Goal: Task Accomplishment & Management: Use online tool/utility

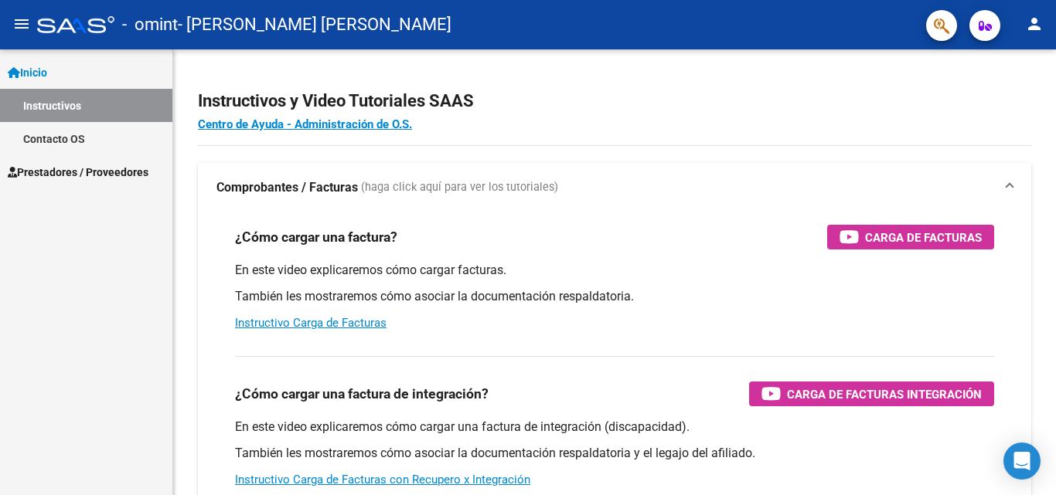
click at [64, 90] on link "Instructivos" at bounding box center [86, 105] width 172 height 33
click at [68, 100] on link "Instructivos" at bounding box center [86, 105] width 172 height 33
click at [93, 170] on span "Prestadores / Proveedores" at bounding box center [78, 172] width 141 height 17
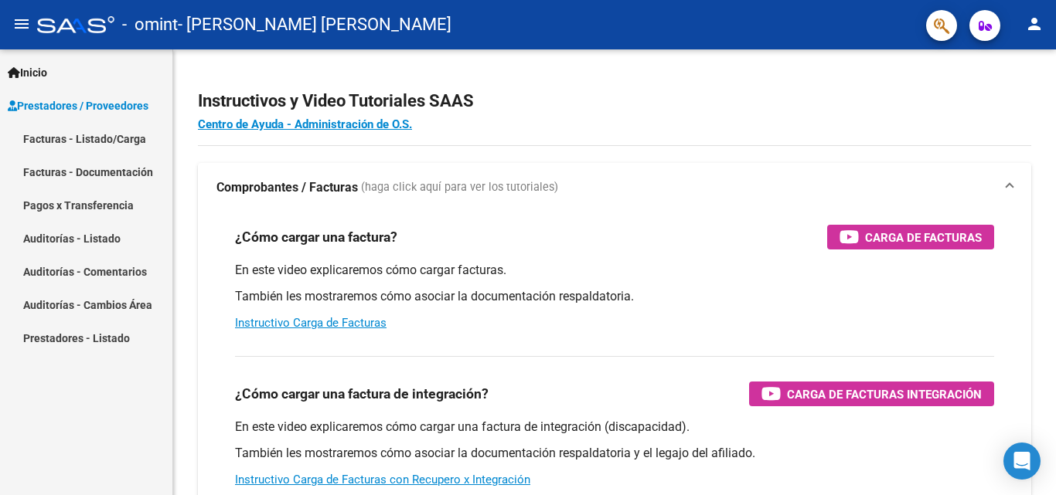
click at [120, 128] on link "Facturas - Listado/Carga" at bounding box center [86, 138] width 172 height 33
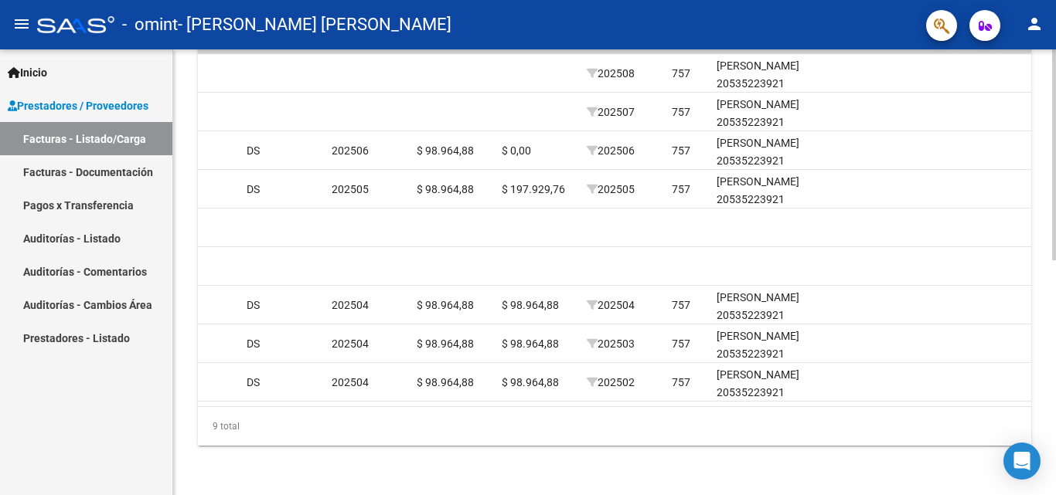
scroll to position [0, 1710]
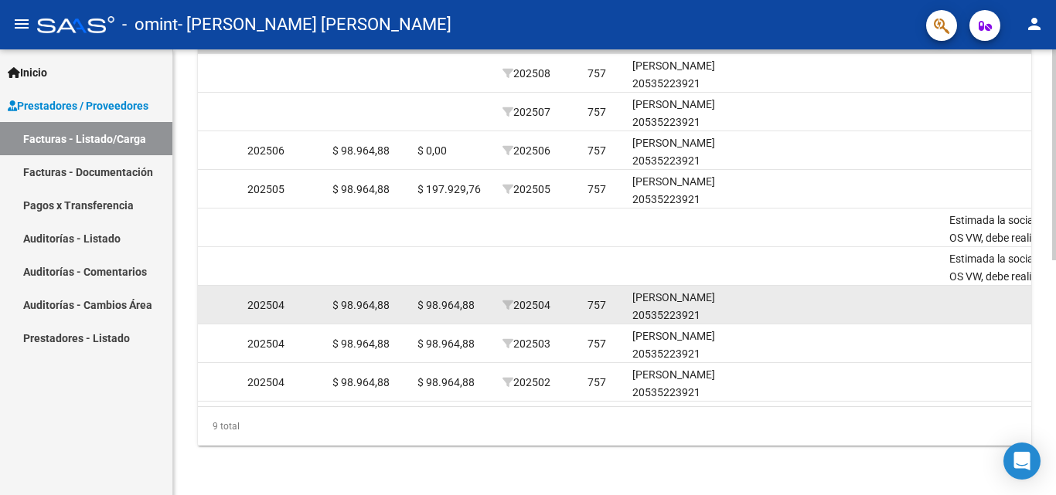
click at [685, 301] on div "[PERSON_NAME] 20535223921" at bounding box center [687, 307] width 111 height 36
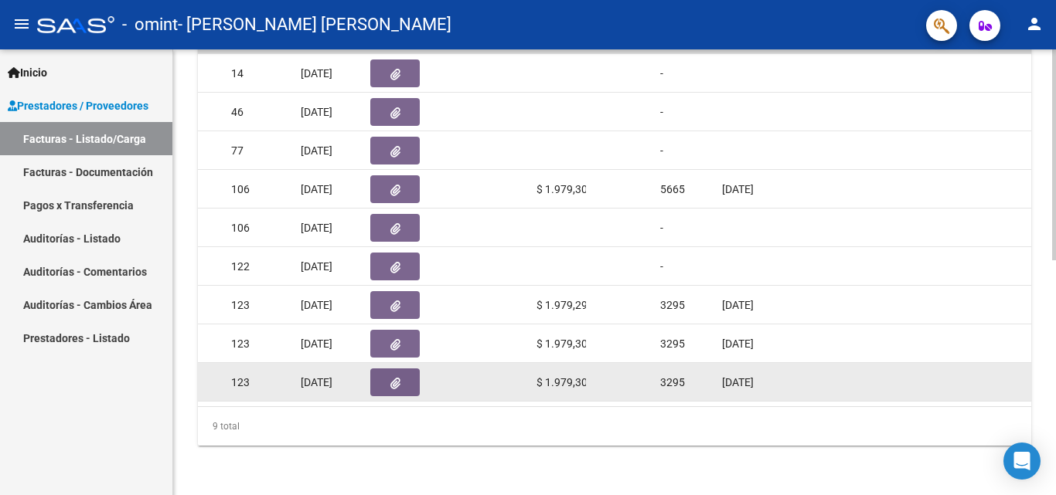
scroll to position [0, 763]
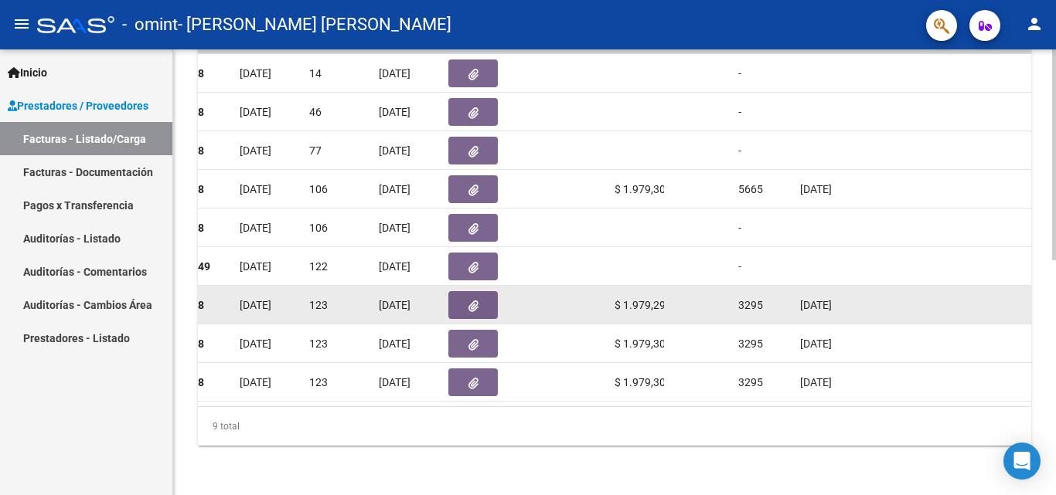
click at [480, 291] on button "button" at bounding box center [472, 305] width 49 height 28
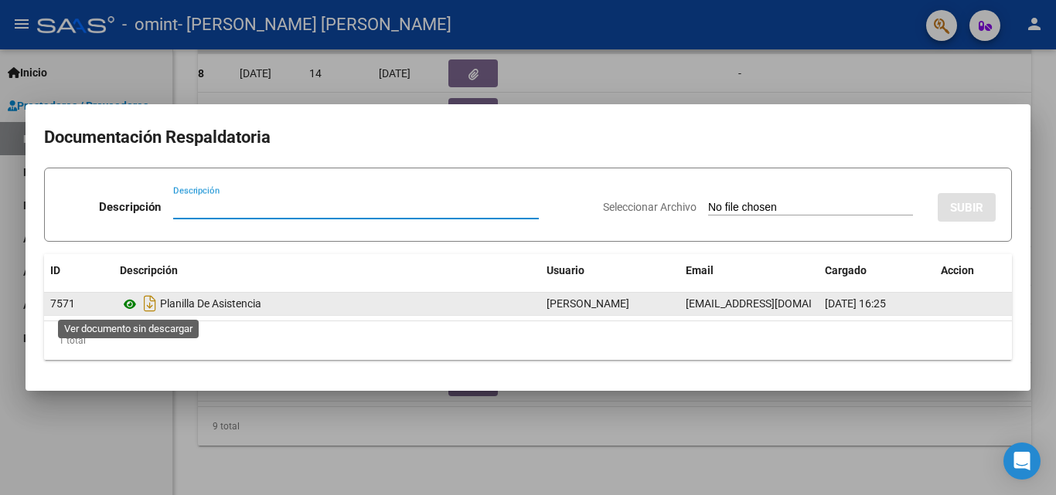
click at [131, 298] on icon at bounding box center [130, 304] width 20 height 19
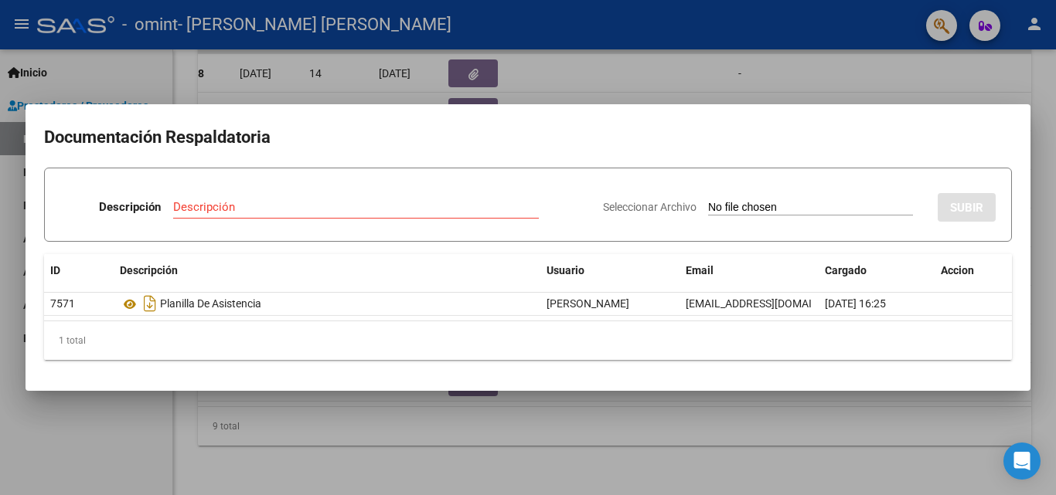
click at [407, 93] on div at bounding box center [528, 247] width 1056 height 495
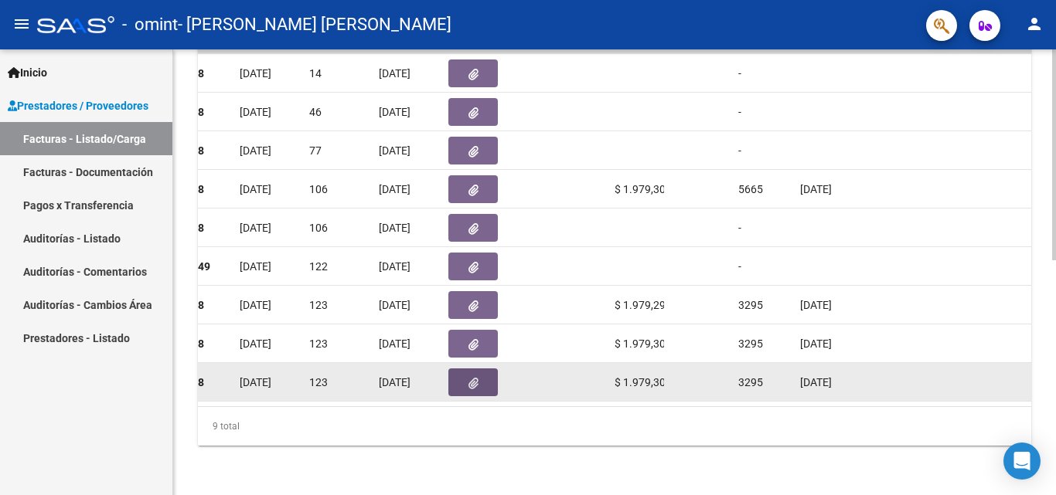
click at [474, 378] on icon "button" at bounding box center [473, 384] width 10 height 12
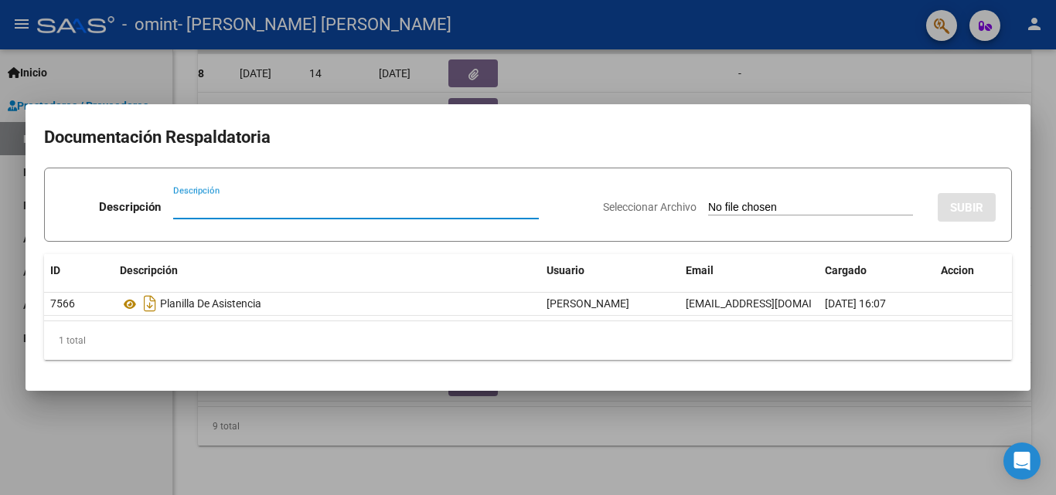
click at [916, 90] on div at bounding box center [528, 247] width 1056 height 495
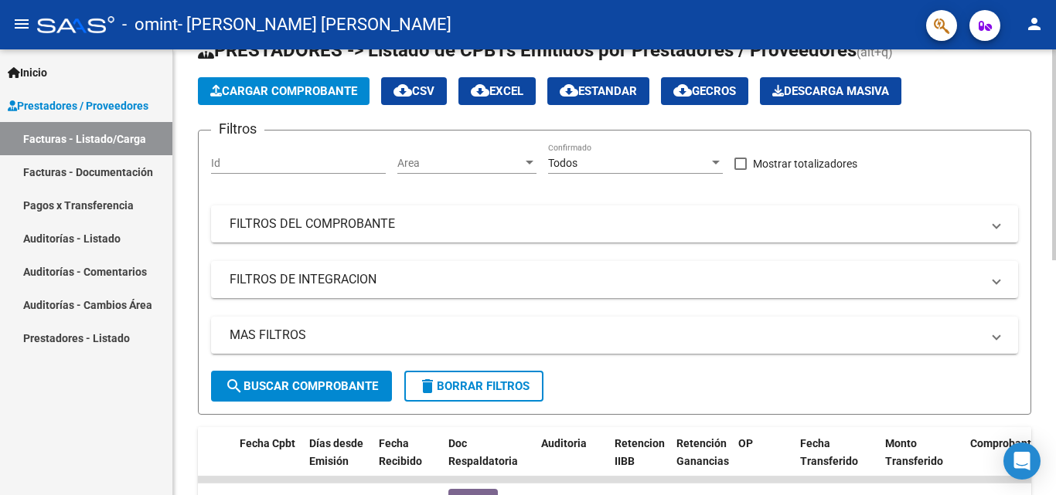
scroll to position [32, 0]
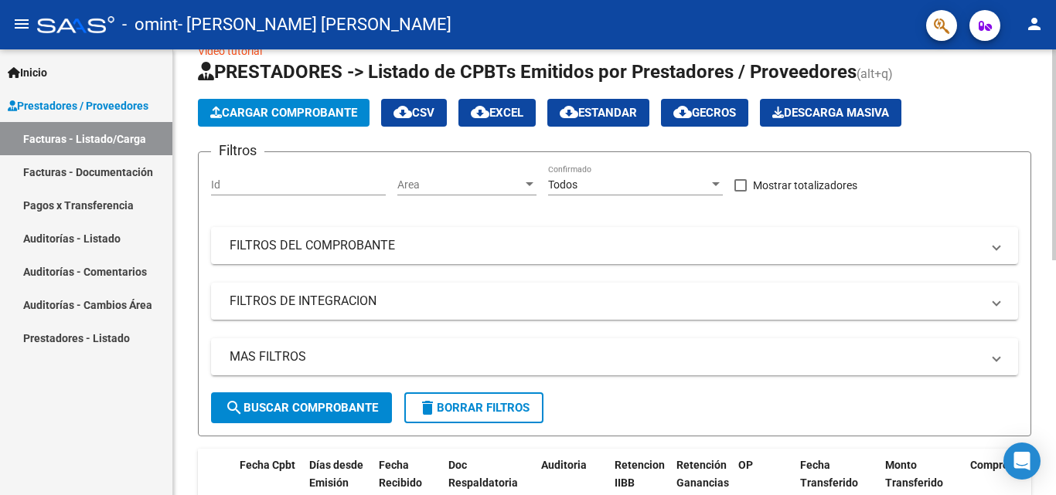
click at [292, 99] on button "Cargar Comprobante" at bounding box center [284, 113] width 172 height 28
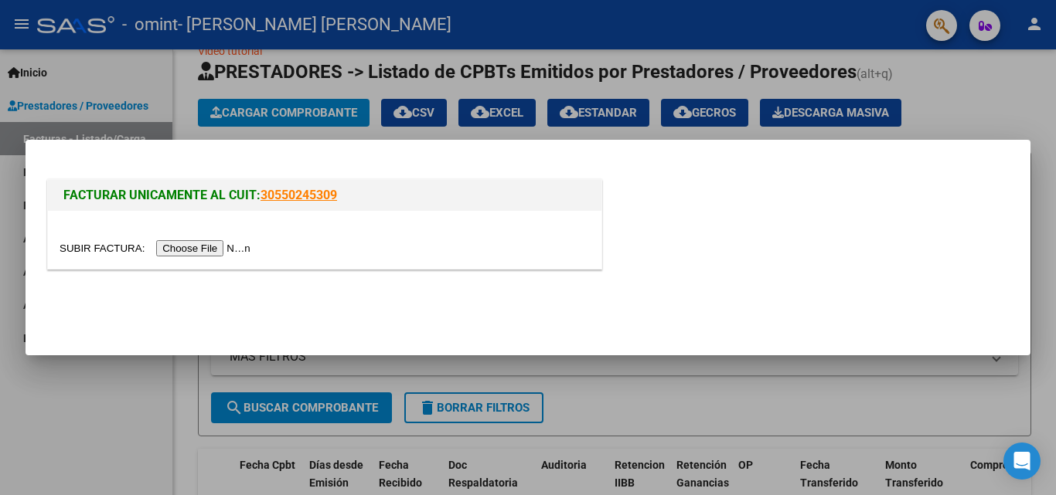
click at [534, 32] on div at bounding box center [528, 247] width 1056 height 495
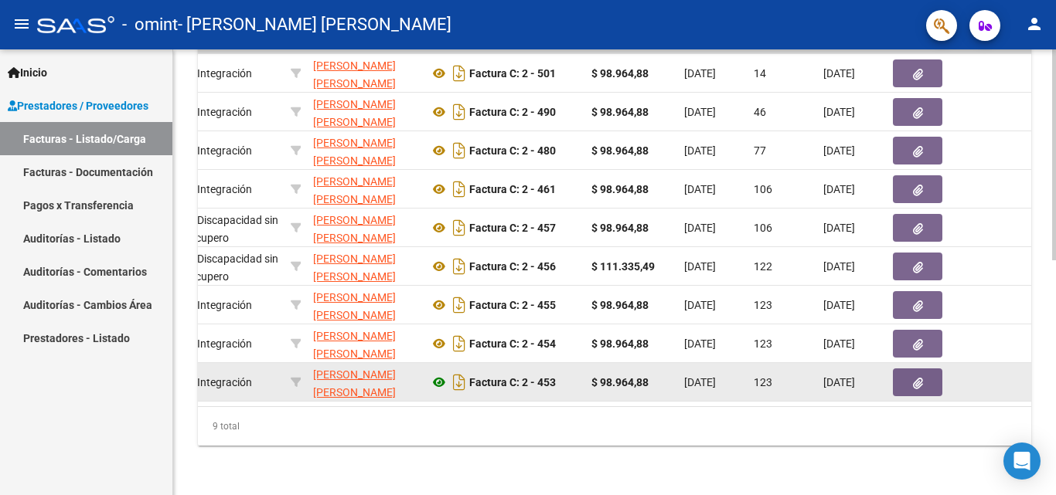
scroll to position [0, 306]
